Goal: Task Accomplishment & Management: Use online tool/utility

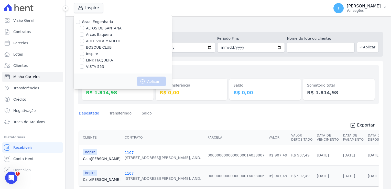
scroll to position [17, 0]
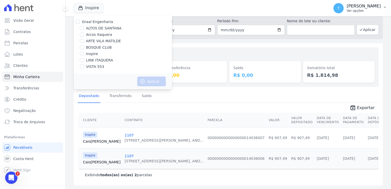
click at [381, 13] on button "T [PERSON_NAME] Ver opções" at bounding box center [360, 8] width 62 height 14
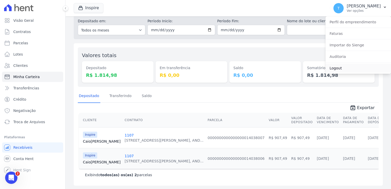
click at [336, 68] on link "Logout" at bounding box center [357, 67] width 65 height 9
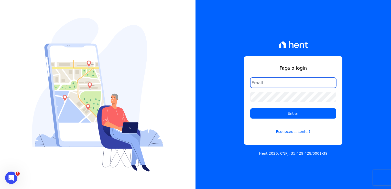
click at [278, 81] on input "email" at bounding box center [293, 82] width 86 height 10
type input "[EMAIL_ADDRESS][DOMAIN_NAME]"
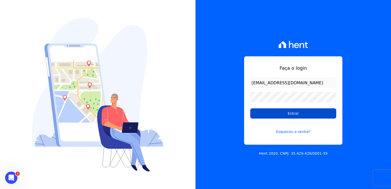
click at [287, 115] on input "Entrar" at bounding box center [293, 113] width 86 height 10
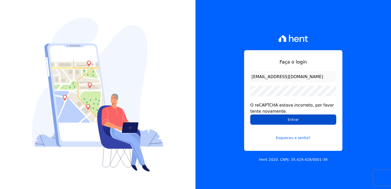
click at [277, 118] on input "Entrar" at bounding box center [293, 119] width 86 height 10
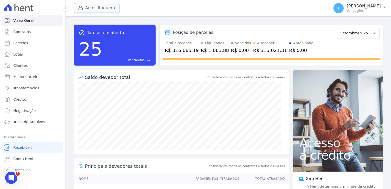
click at [106, 11] on button "Arcos Itaquera" at bounding box center [97, 8] width 46 height 10
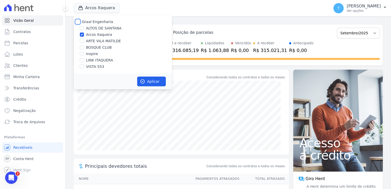
click at [79, 23] on input "Graal Engenharia" at bounding box center [78, 22] width 4 height 4
checkbox input "true"
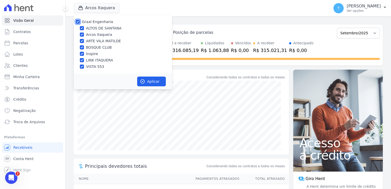
checkbox input "true"
click at [152, 83] on button "Aplicar" at bounding box center [151, 81] width 29 height 10
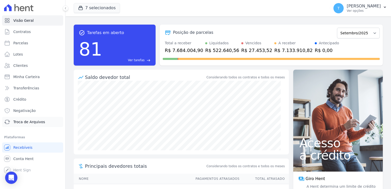
click at [30, 122] on span "Troca de Arquivos" at bounding box center [29, 121] width 32 height 5
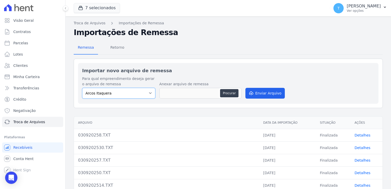
click at [145, 96] on select "Arcos Itaquera ALTOS DE SANTANA Inspire BOSQUE CLUB ARTE VILA MATILDE VISTA 553…" at bounding box center [118, 93] width 73 height 11
select select "608a0505-5729-491c-8a4a-236dc5ec7f7f"
click at [82, 88] on select "Arcos Itaquera ALTOS DE SANTANA Inspire BOSQUE CLUB ARTE VILA MATILDE VISTA 553…" at bounding box center [118, 93] width 73 height 11
click at [226, 93] on button "Procurar" at bounding box center [229, 93] width 18 height 8
type input "0309202514.TXT"
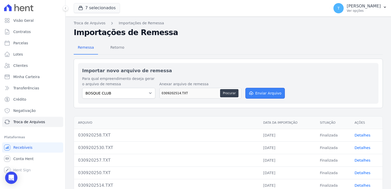
click at [270, 93] on button "Enviar Arquivo" at bounding box center [264, 93] width 39 height 11
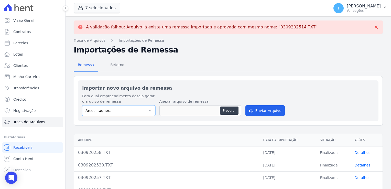
click at [142, 109] on select "Arcos Itaquera ALTOS DE SANTANA Inspire BOSQUE CLUB ARTE VILA MATILDE VISTA 553…" at bounding box center [118, 110] width 73 height 11
select select "608a0505-5729-491c-8a4a-236dc5ec7f7f"
click at [82, 105] on select "Arcos Itaquera ALTOS DE SANTANA Inspire BOSQUE CLUB ARTE VILA MATILDE VISTA 553…" at bounding box center [118, 110] width 73 height 11
click at [225, 111] on button "Procurar" at bounding box center [229, 110] width 18 height 8
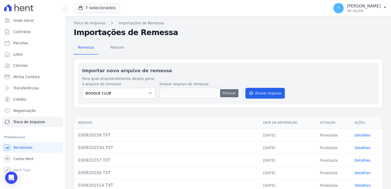
type input "0309202514.TXT"
click at [267, 94] on button "Enviar Arquivo" at bounding box center [264, 93] width 39 height 11
click at [132, 95] on select "Arcos Itaquera ALTOS DE SANTANA Inspire BOSQUE CLUB ARTE VILA MATILDE VISTA 553…" at bounding box center [118, 93] width 73 height 11
select select "608a0505-5729-491c-8a4a-236dc5ec7f7f"
click at [82, 88] on select "Arcos Itaquera ALTOS DE SANTANA Inspire BOSQUE CLUB ARTE VILA MATILDE VISTA 553…" at bounding box center [118, 93] width 73 height 11
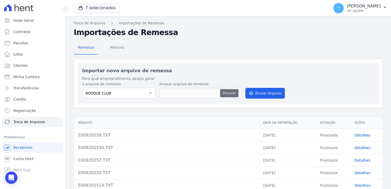
click at [223, 93] on button "Procurar" at bounding box center [229, 93] width 18 height 8
type input "0309202514 (1).TXT"
click at [258, 94] on button "Enviar Arquivo" at bounding box center [264, 93] width 39 height 11
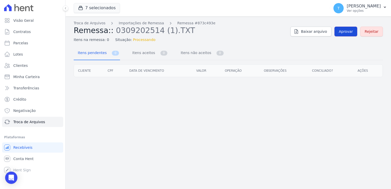
click at [348, 31] on span "Aprovar" at bounding box center [345, 31] width 14 height 5
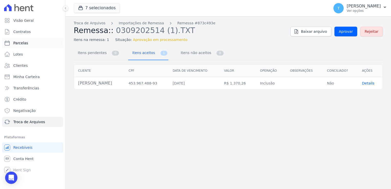
click at [28, 44] on link "Parcelas" at bounding box center [32, 43] width 61 height 10
select select
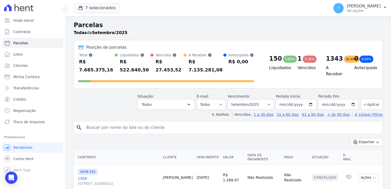
click at [123, 122] on input "search" at bounding box center [231, 127] width 297 height 10
paste input "Renan Levy Silva Matias"
type input "Renan Levy Silva Matias"
select select
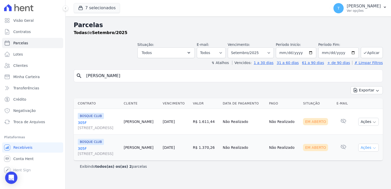
click at [372, 146] on icon "button" at bounding box center [374, 148] width 4 height 4
click at [356, 160] on link "Ver boleto" at bounding box center [366, 158] width 49 height 9
